Goal: Complete application form

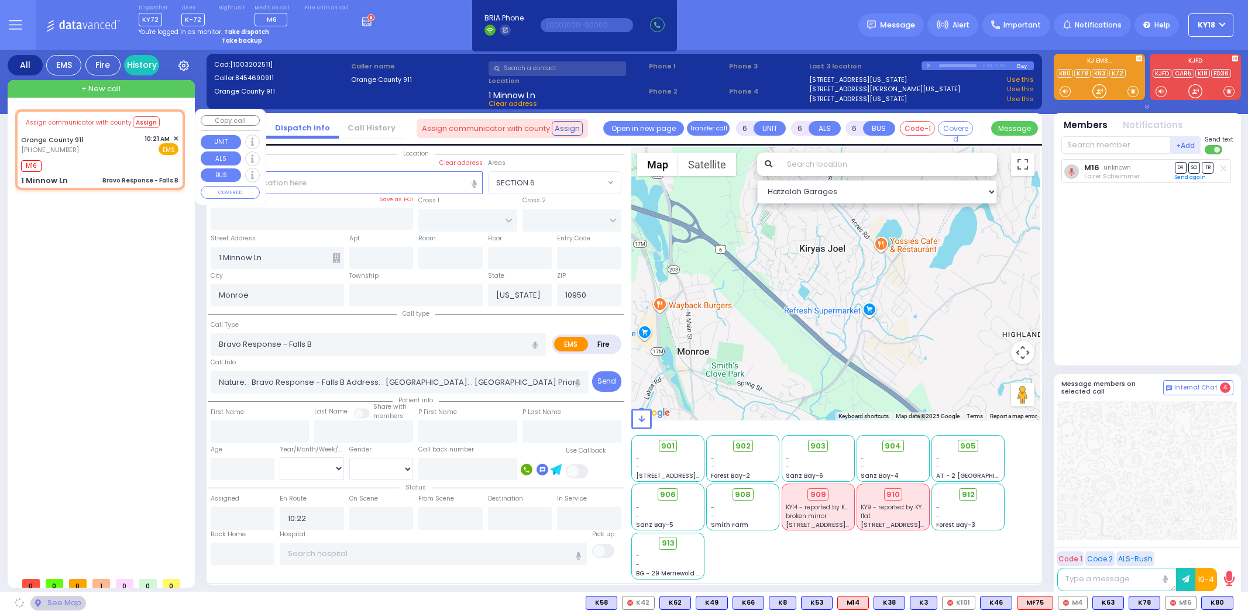
select select
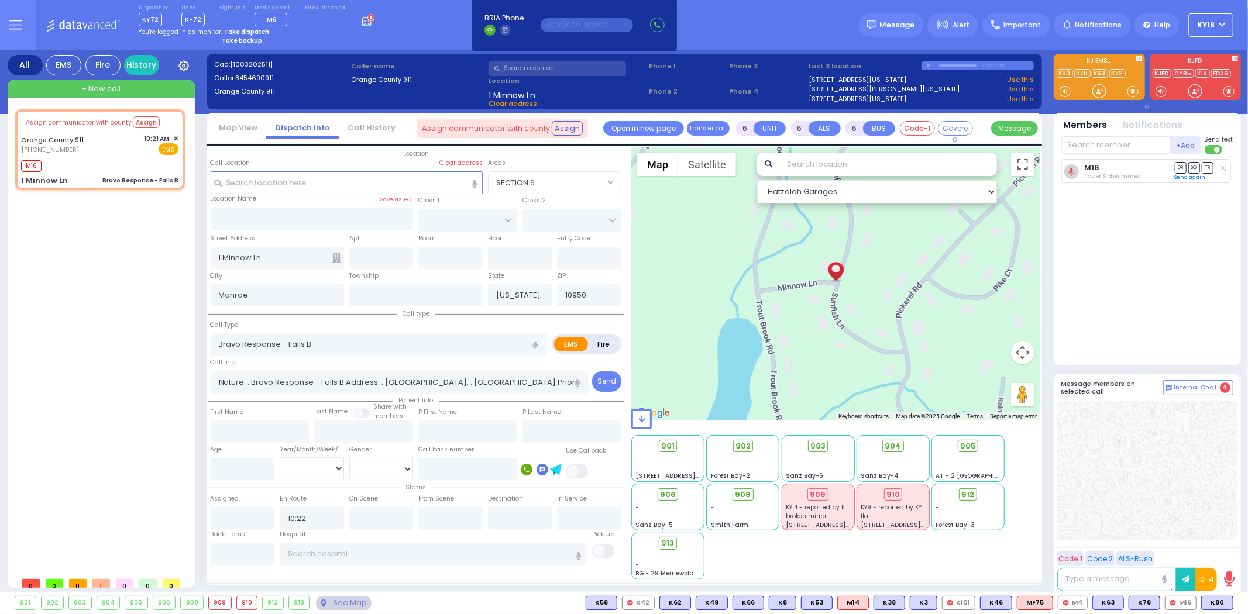
click at [362, 22] on icon at bounding box center [368, 19] width 13 height 13
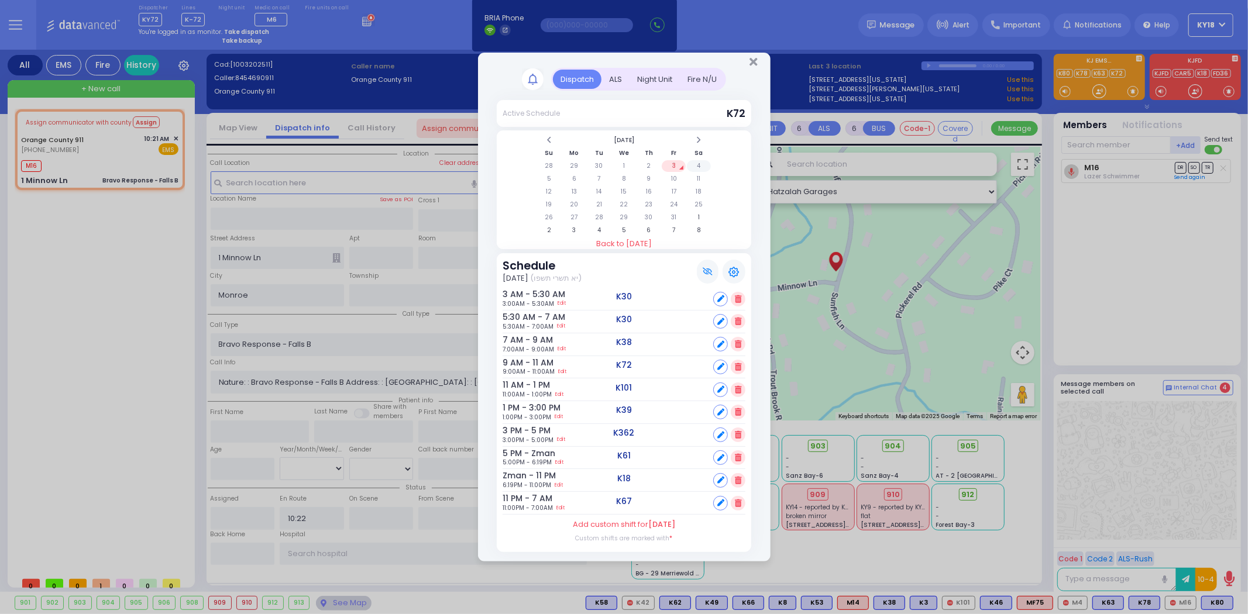
click at [696, 171] on td "4" at bounding box center [699, 166] width 24 height 12
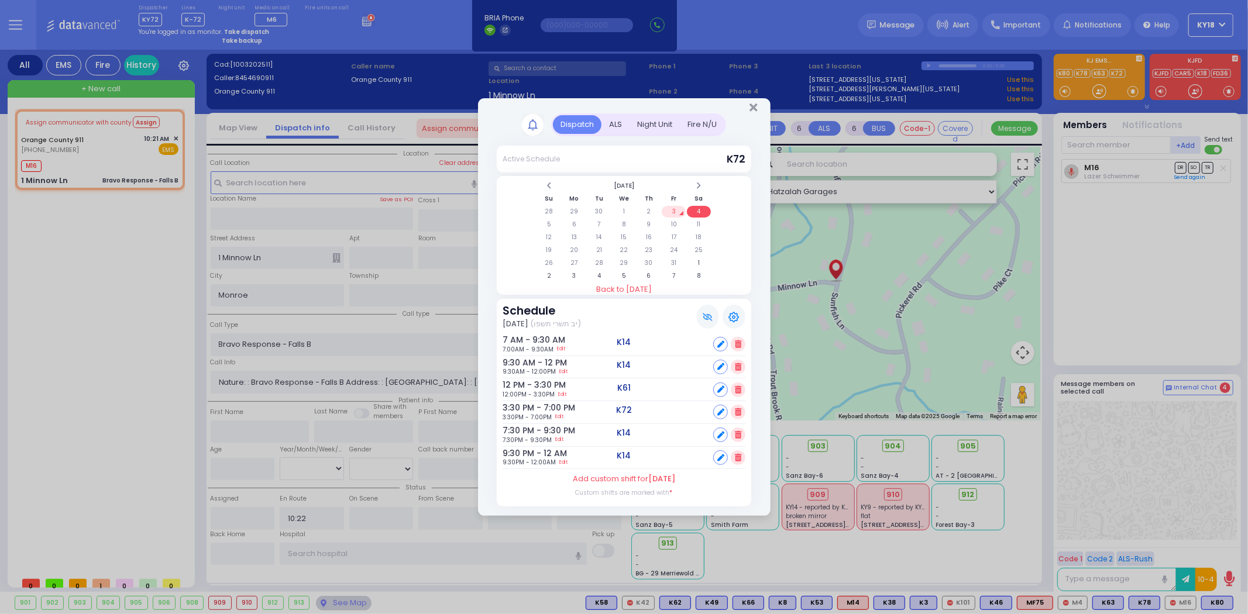
click at [671, 214] on td "3" at bounding box center [674, 212] width 24 height 12
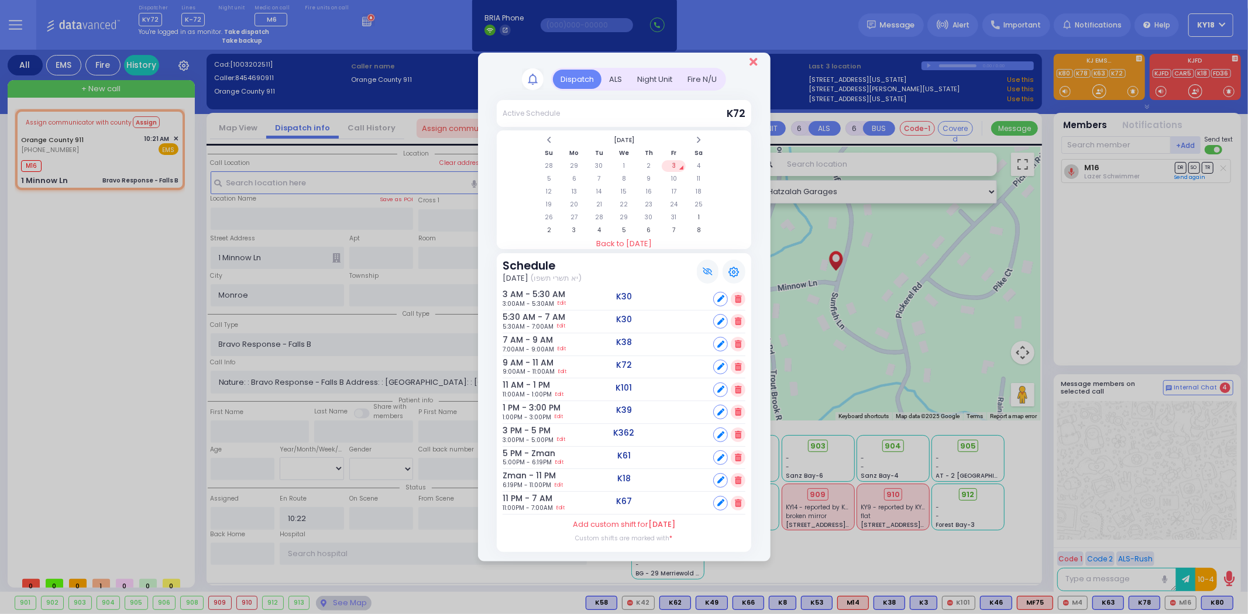
click at [754, 65] on icon "Close" at bounding box center [754, 62] width 8 height 12
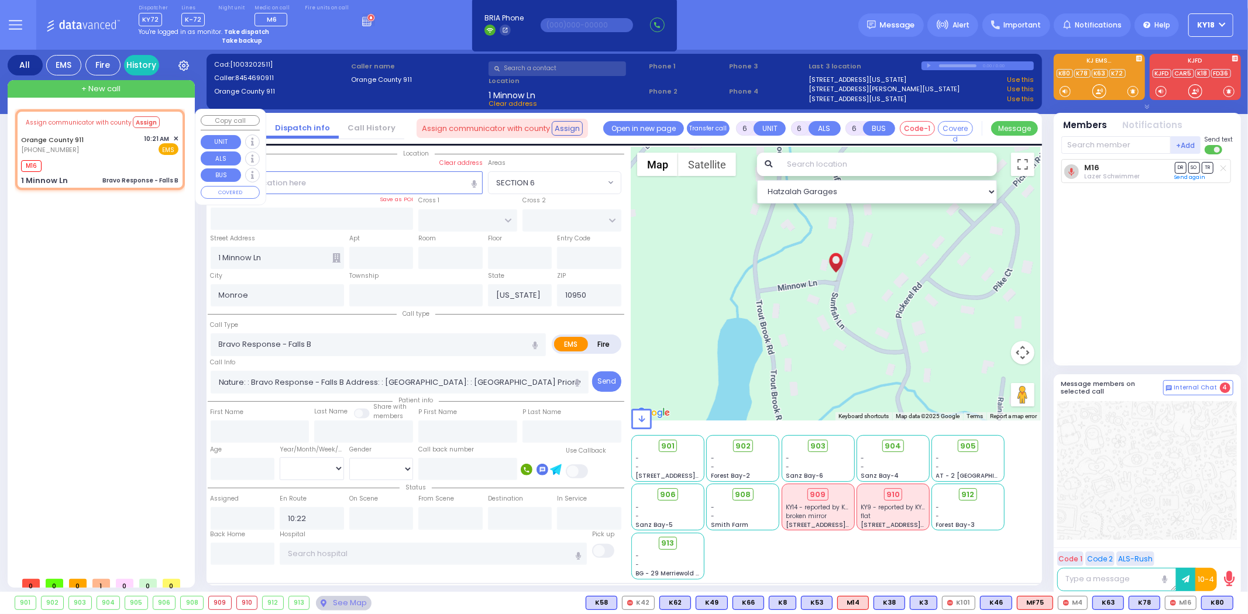
click at [136, 154] on div "Orange County 911 [PHONE_NUMBER] 10:21 AM ✕ EMS" at bounding box center [99, 145] width 157 height 22
select select
radio input "true"
select select
select select "Hatzalah Garages"
